Goal: Task Accomplishment & Management: Manage account settings

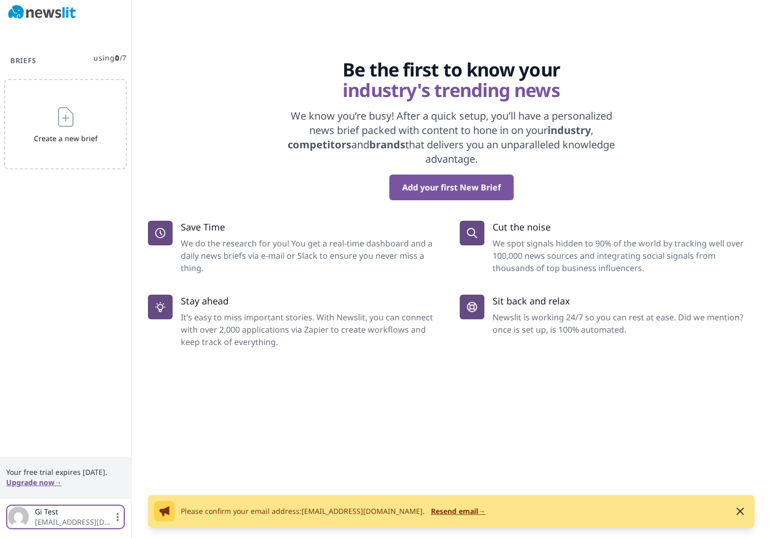
click at [119, 521] on icon "button" at bounding box center [118, 517] width 10 height 10
click at [78, 468] on link "Settings" at bounding box center [65, 467] width 102 height 18
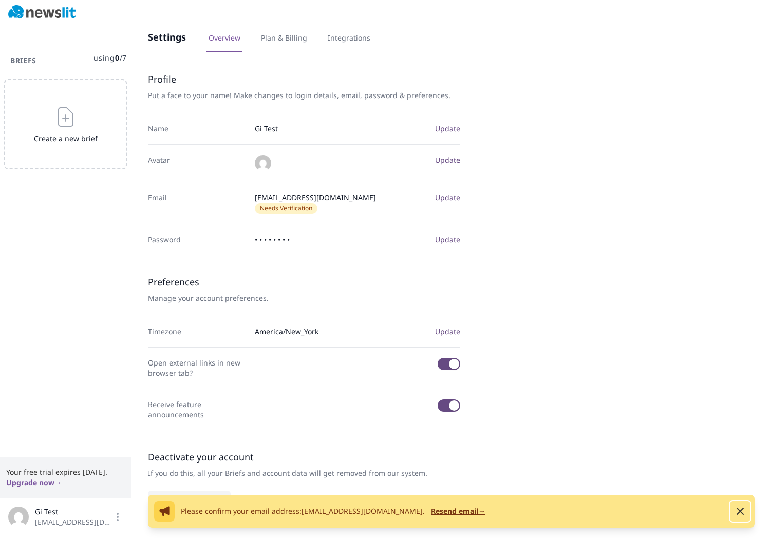
click at [743, 510] on icon "button" at bounding box center [740, 512] width 12 height 12
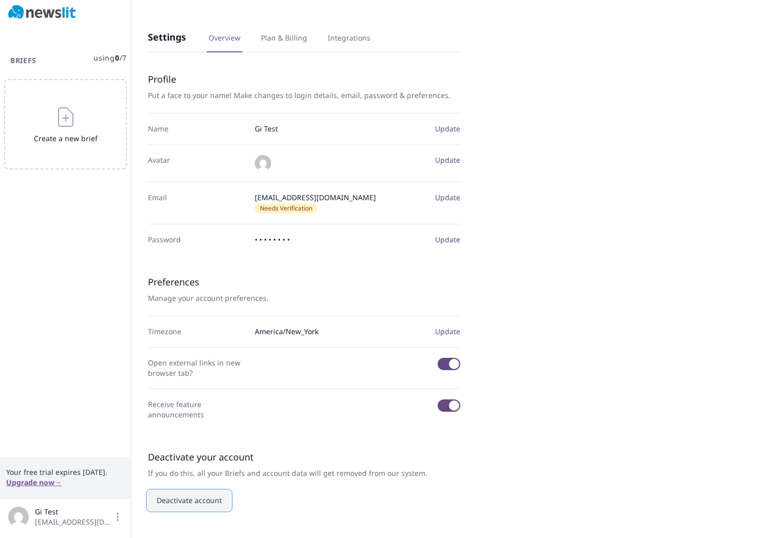
click at [196, 491] on button "Deactivate account" at bounding box center [189, 501] width 83 height 20
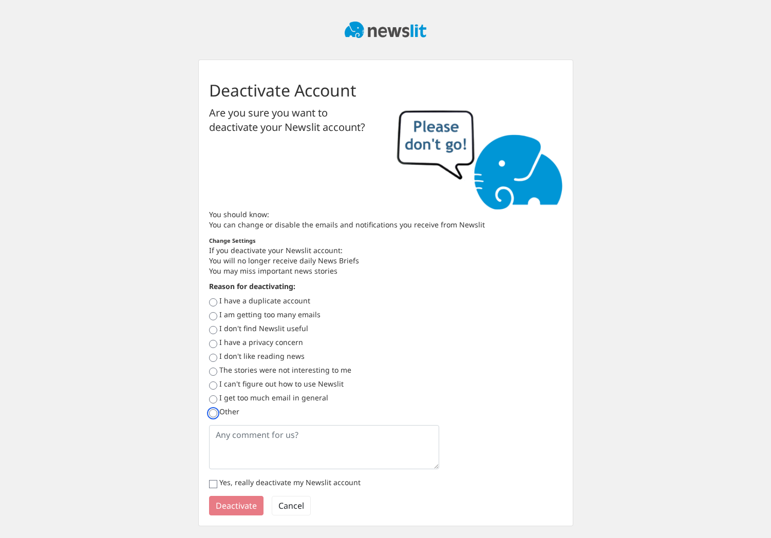
click at [214, 413] on input "Other" at bounding box center [213, 413] width 8 height 8
radio input "true"
click at [221, 437] on textarea at bounding box center [324, 447] width 231 height 44
type textarea "prueba"
click at [216, 483] on input "Yes, really deactivate my Newslit account" at bounding box center [213, 484] width 8 height 8
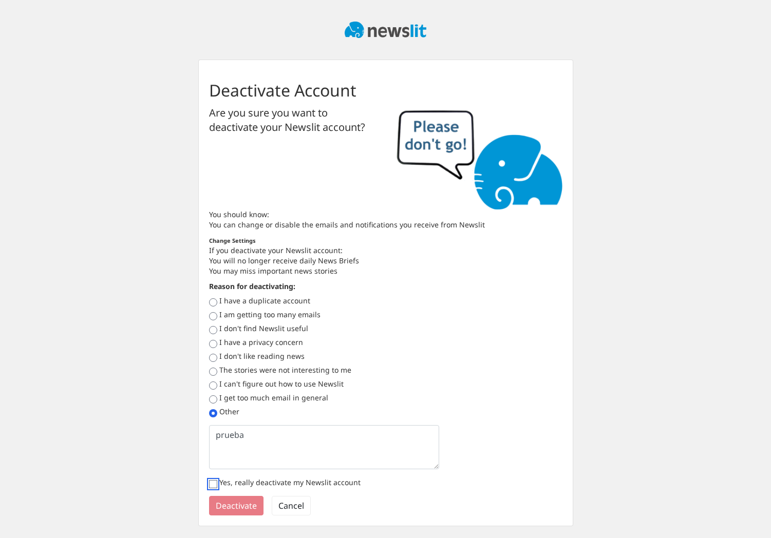
checkbox input "true"
click at [222, 506] on button "Deactivate" at bounding box center [236, 506] width 54 height 20
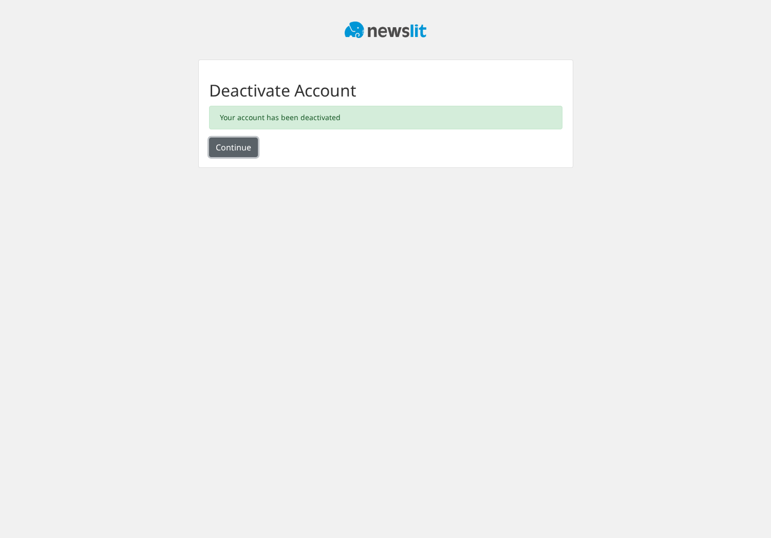
click at [248, 148] on button "Continue" at bounding box center [233, 148] width 49 height 20
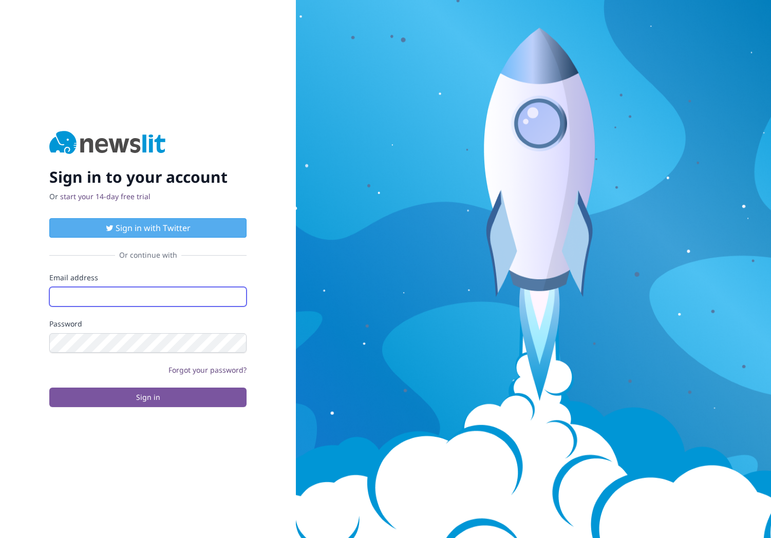
click at [154, 296] on input "Email address" at bounding box center [147, 297] width 197 height 20
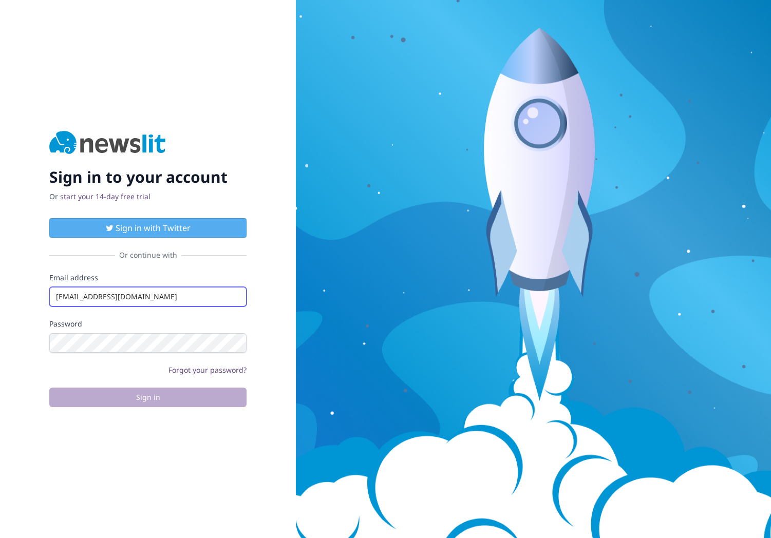
type input "[EMAIL_ADDRESS][DOMAIN_NAME]"
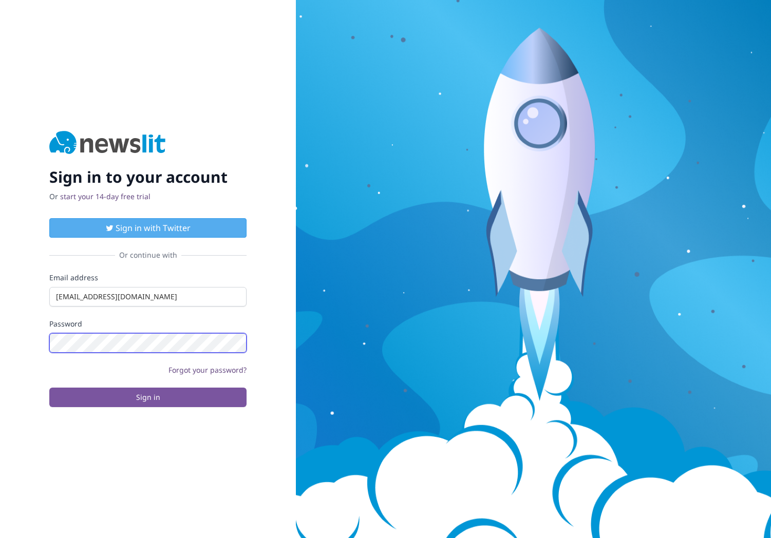
click at [49, 388] on button "Sign in" at bounding box center [147, 398] width 197 height 20
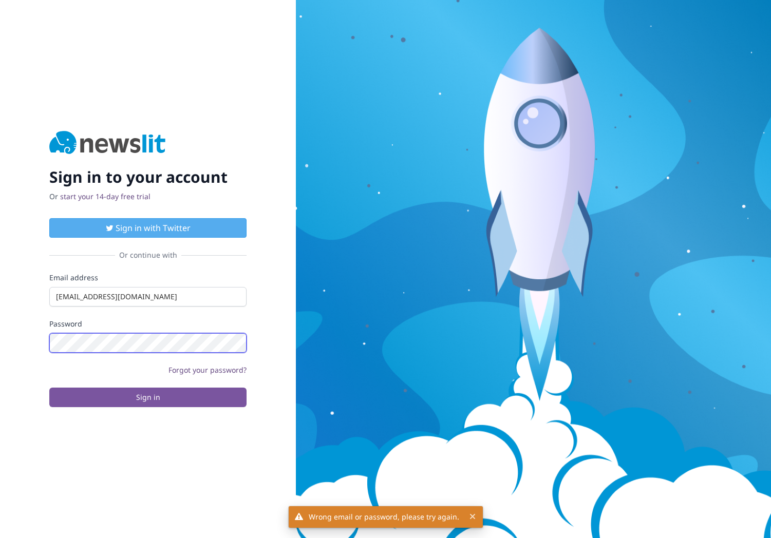
click at [47, 341] on div "Sign in to your account Or start your 14-day free trial Sign in with Twitter Or…" at bounding box center [148, 269] width 296 height 538
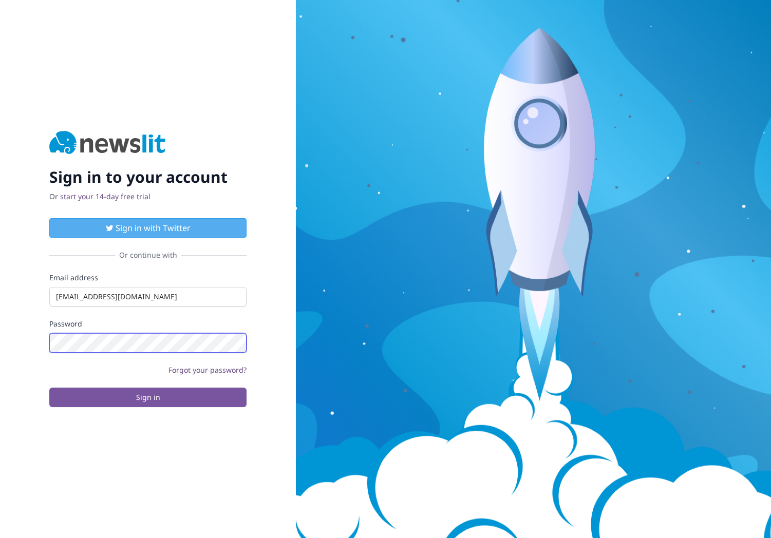
click at [49, 388] on button "Sign in" at bounding box center [147, 398] width 197 height 20
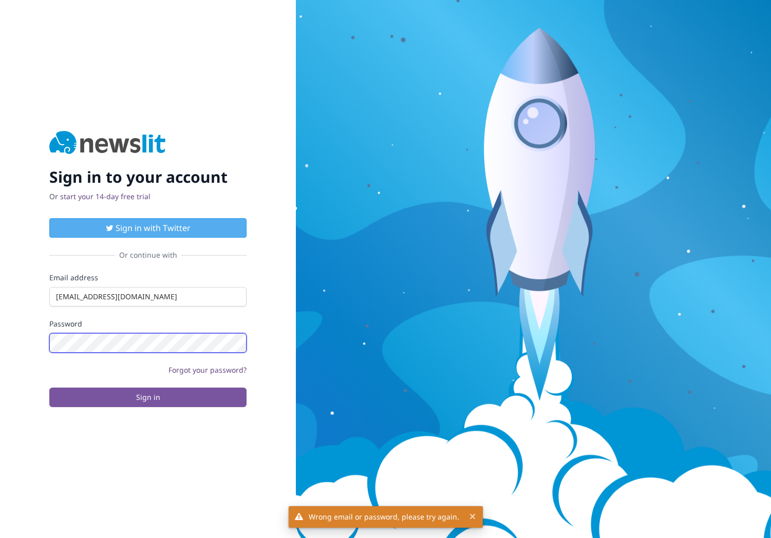
click at [42, 343] on div "Sign in to your account Or start your 14-day free trial Sign in with Twitter Or…" at bounding box center [148, 269] width 296 height 538
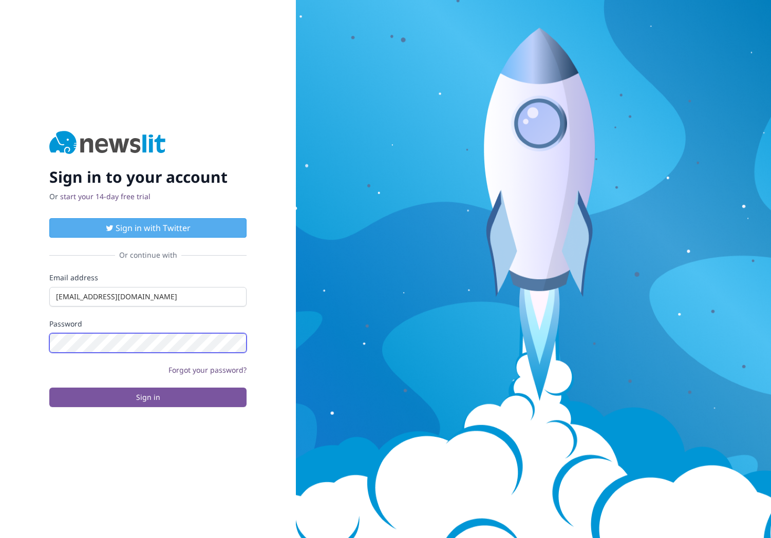
click at [49, 388] on button "Sign in" at bounding box center [147, 398] width 197 height 20
